Goal: Information Seeking & Learning: Learn about a topic

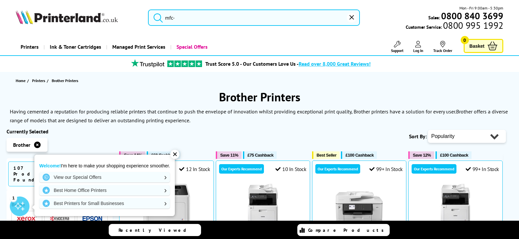
type input "mfc"
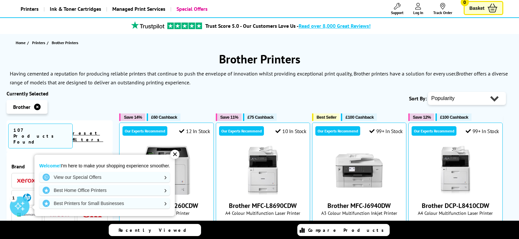
scroll to position [98, 0]
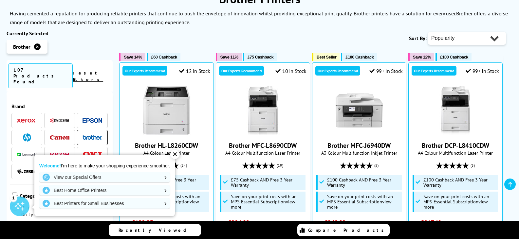
type input "m"
